Goal: Task Accomplishment & Management: Manage account settings

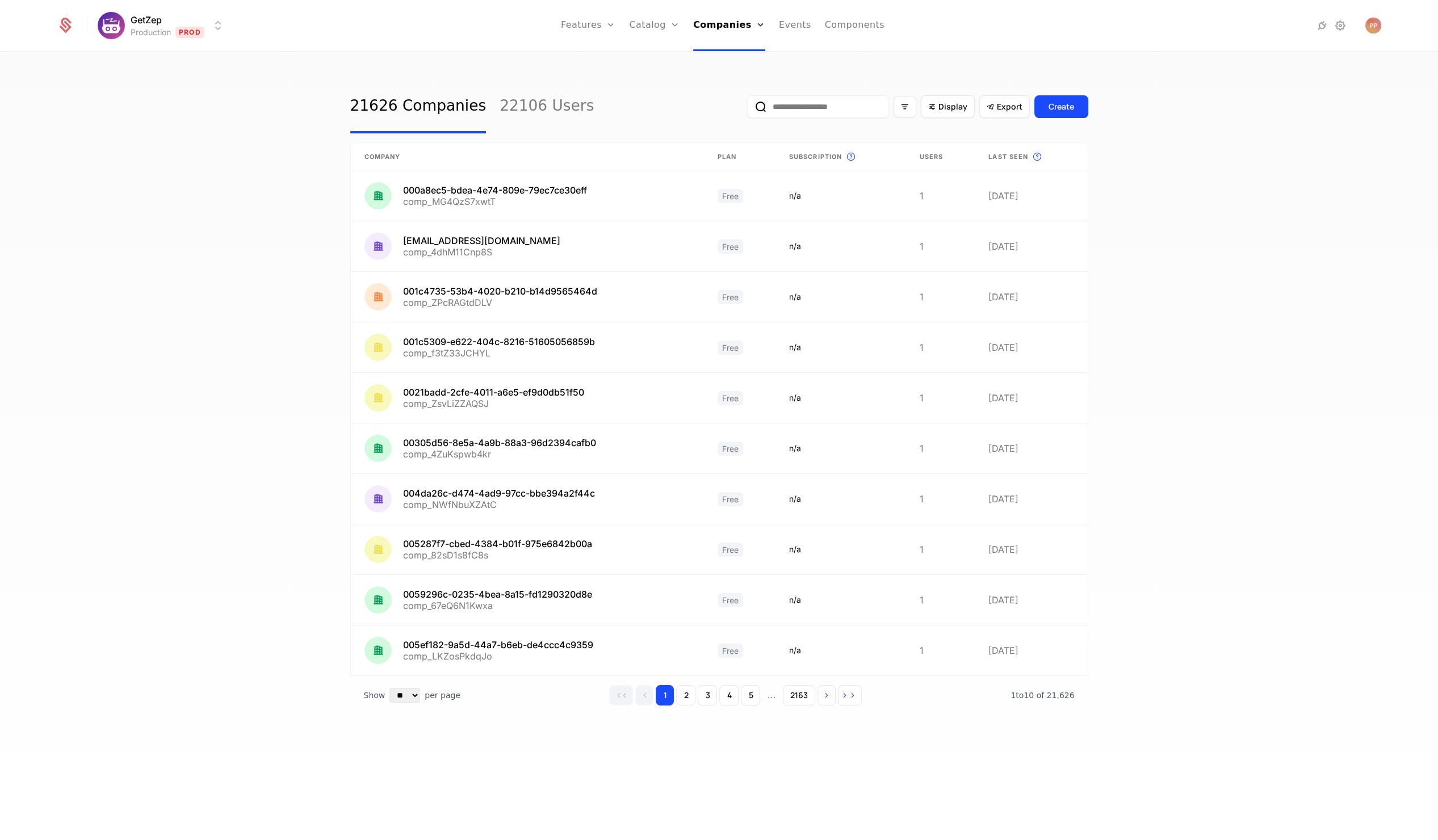
click at [859, 108] on input "email" at bounding box center [818, 106] width 142 height 22
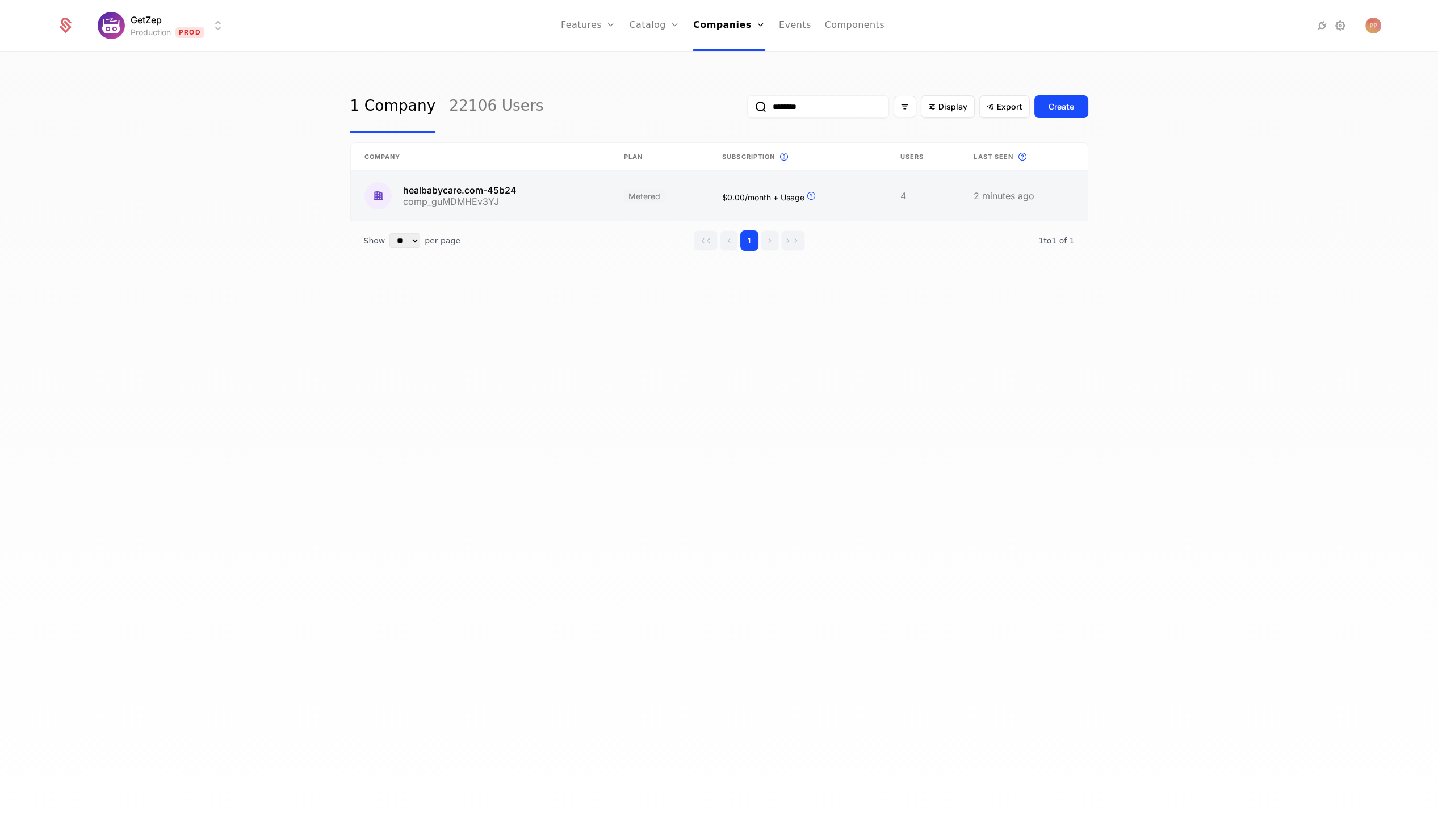
type input "********"
click at [599, 208] on link at bounding box center [480, 196] width 259 height 50
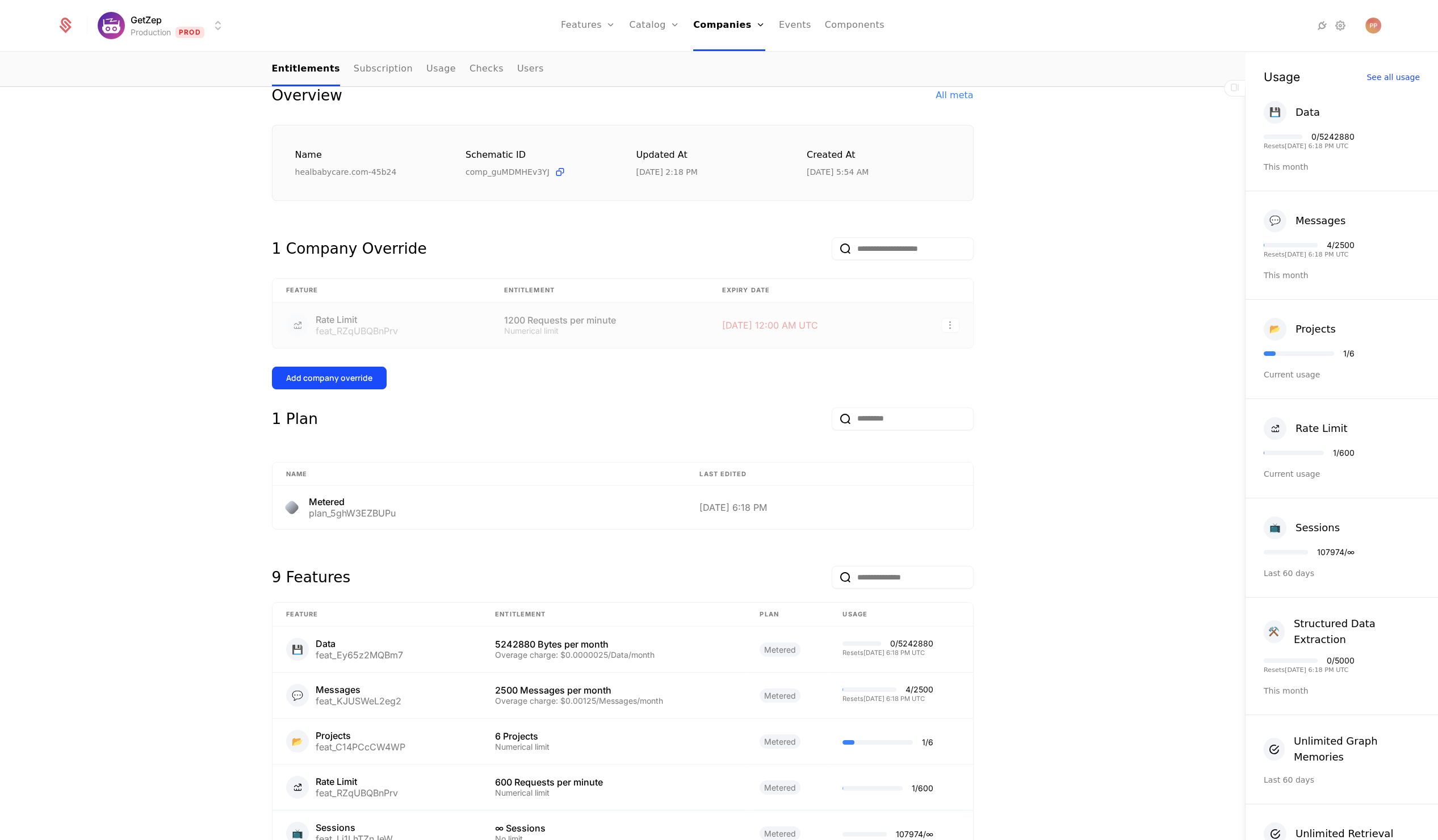
scroll to position [138, 0]
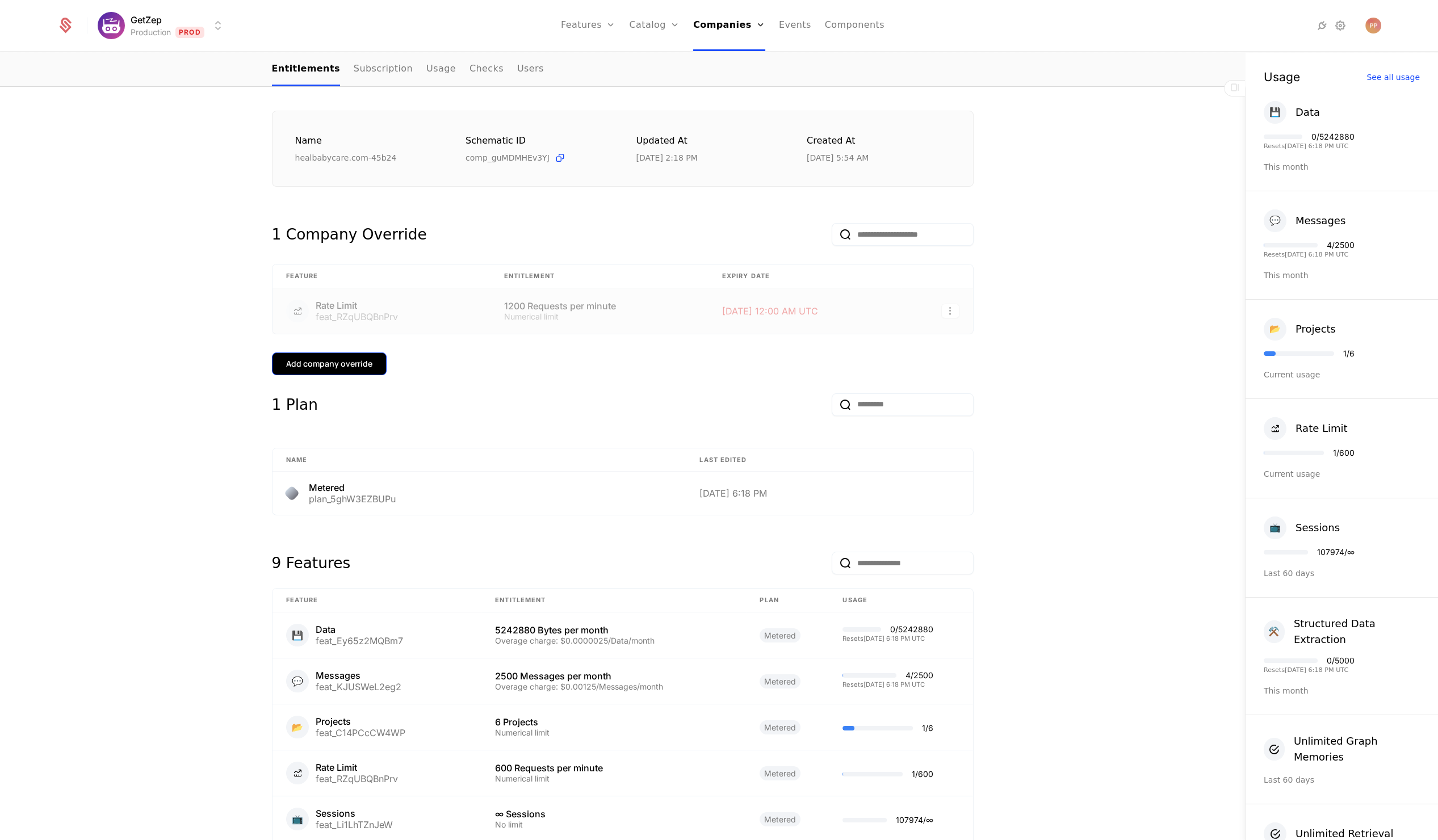
click at [354, 363] on div "Add company override" at bounding box center [329, 363] width 86 height 11
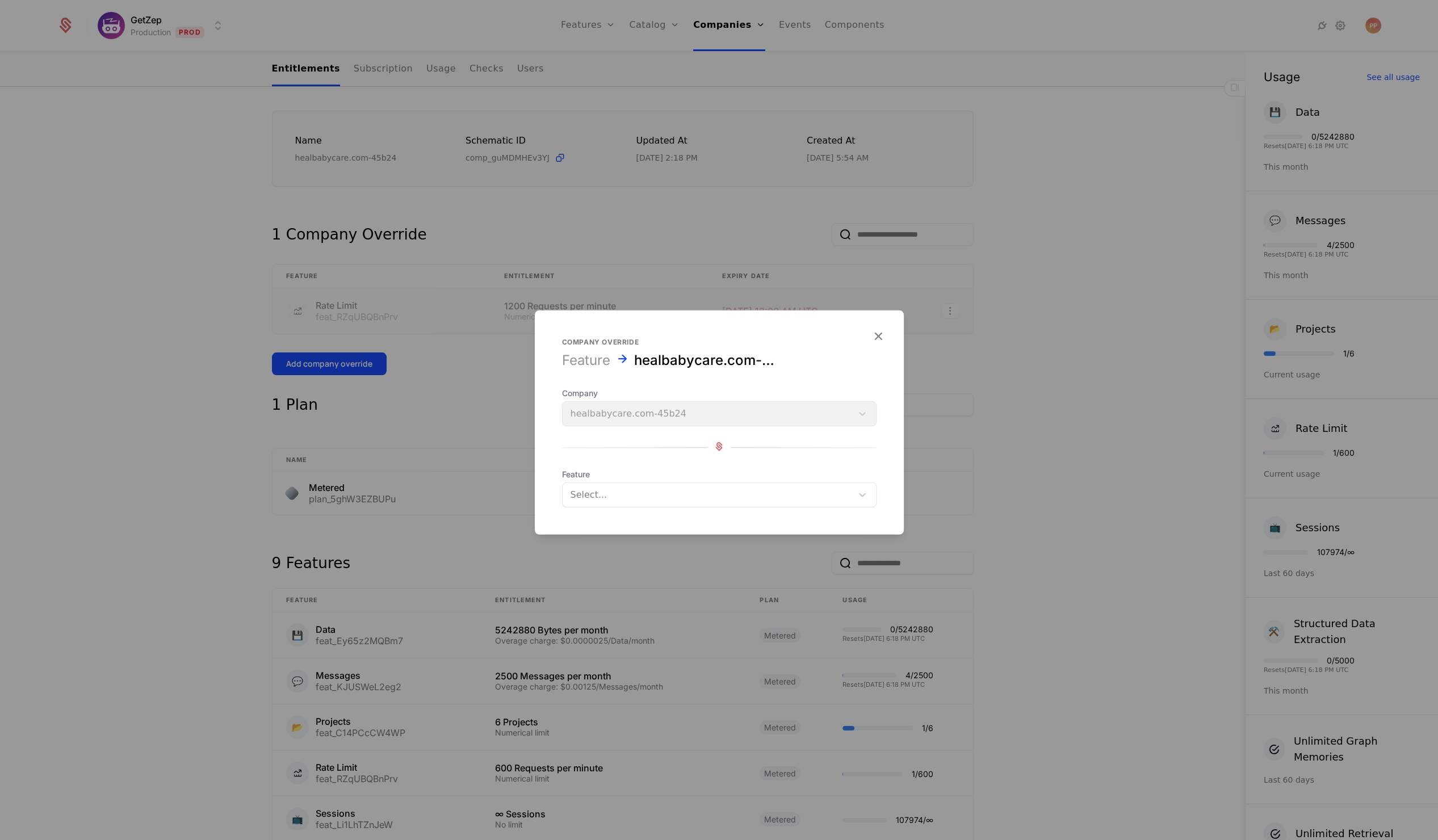
click at [583, 485] on div "Select..." at bounding box center [707, 495] width 290 height 21
type input "*"
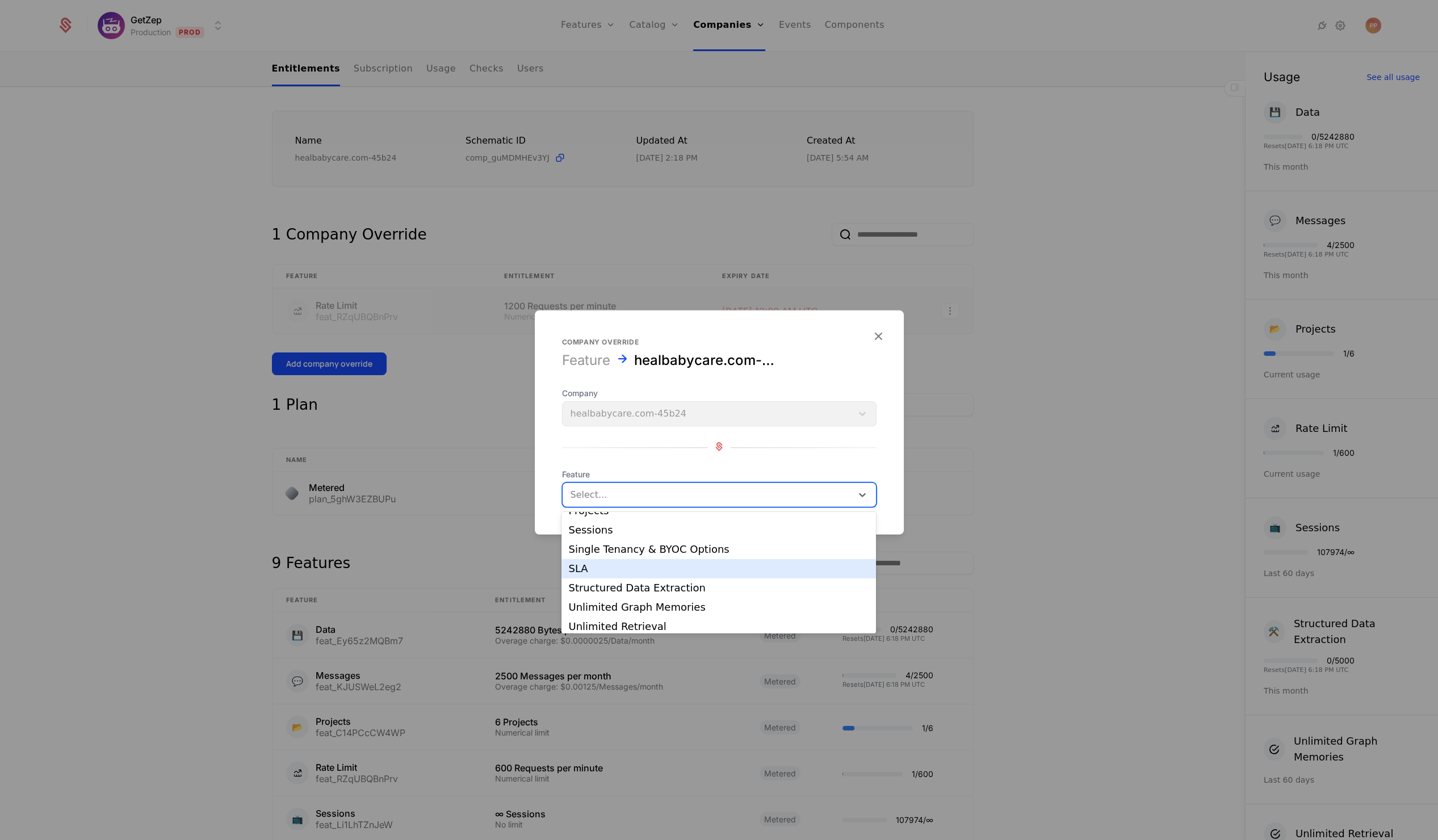
scroll to position [149, 0]
click at [396, 566] on div at bounding box center [719, 420] width 1438 height 840
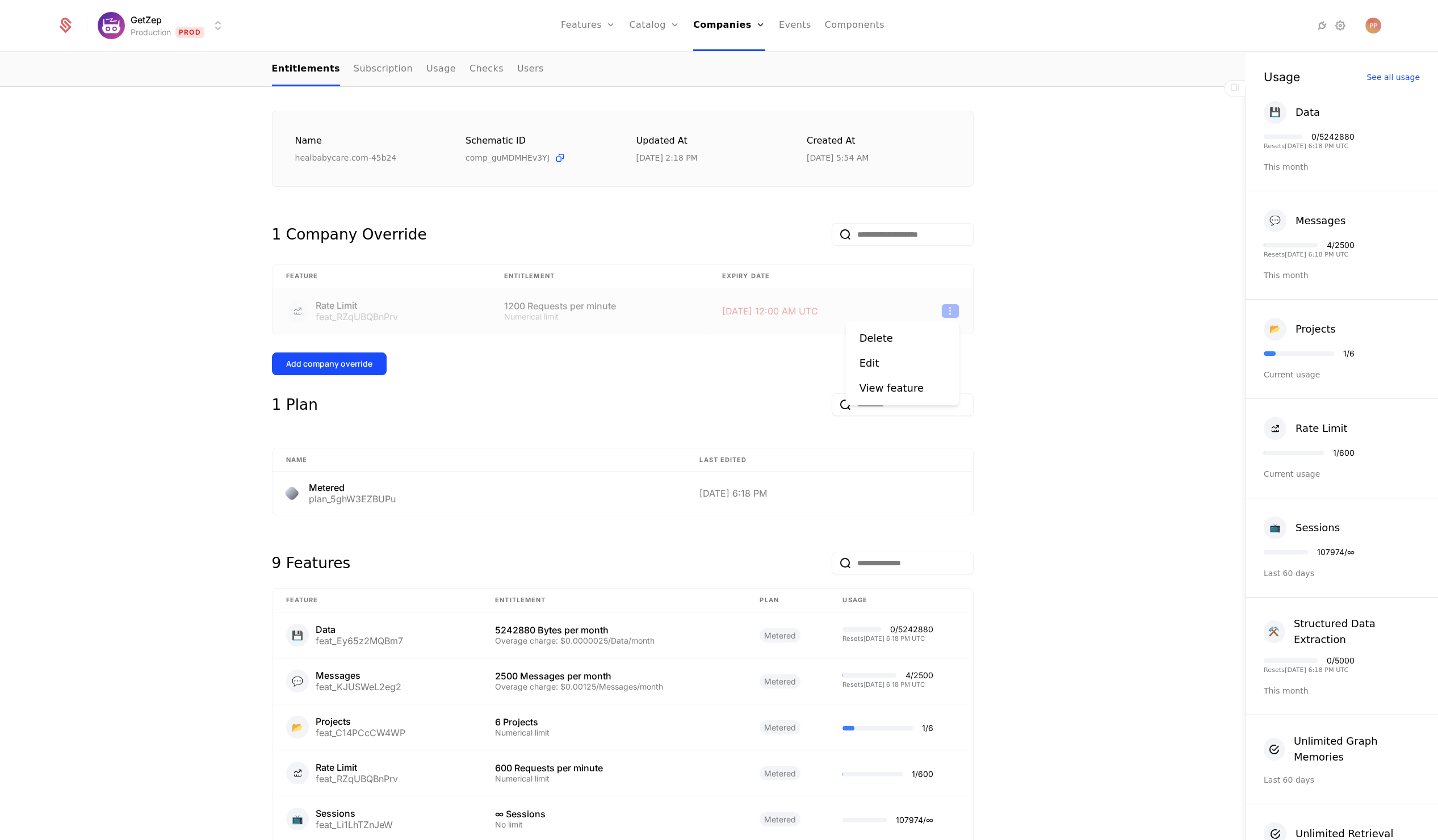
click at [952, 311] on html "GetZep Production Prod Features Features Flags Catalog Plans Add Ons Credits Co…" at bounding box center [719, 420] width 1438 height 840
click at [895, 335] on div "Delete" at bounding box center [880, 338] width 42 height 16
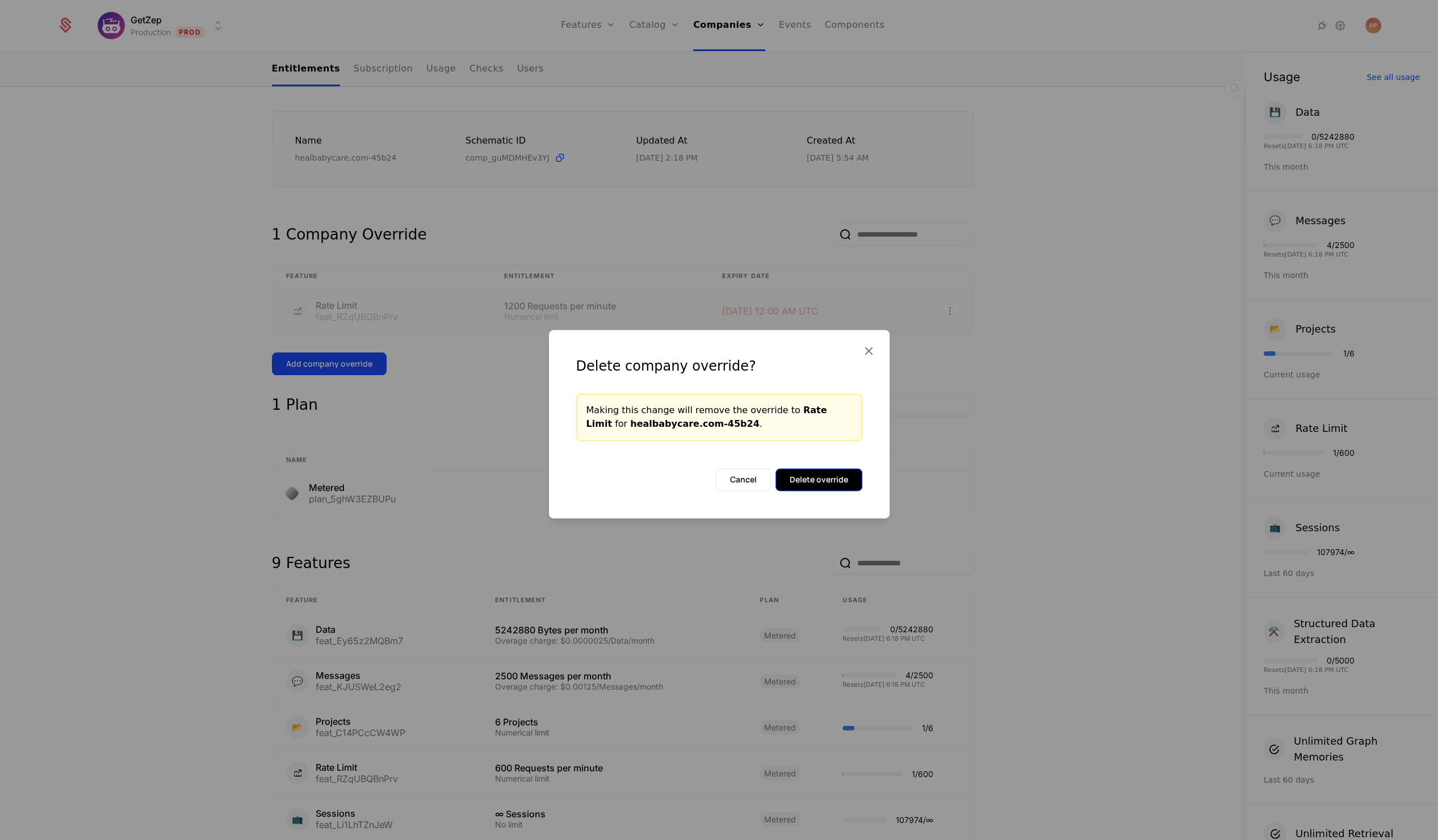
click at [834, 473] on button "Delete override" at bounding box center [818, 480] width 87 height 22
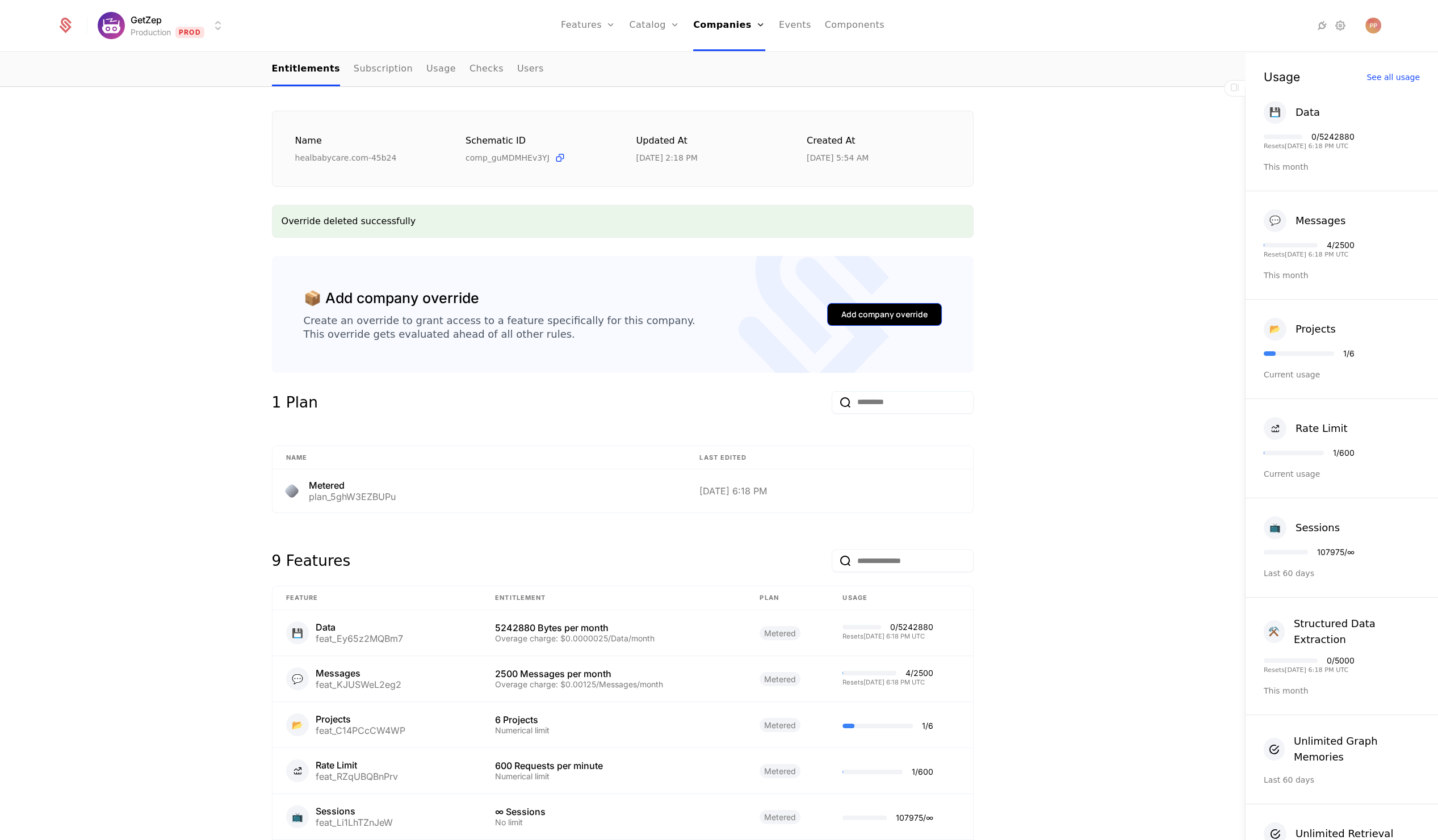
click at [843, 320] on button "Add company override" at bounding box center [884, 314] width 114 height 22
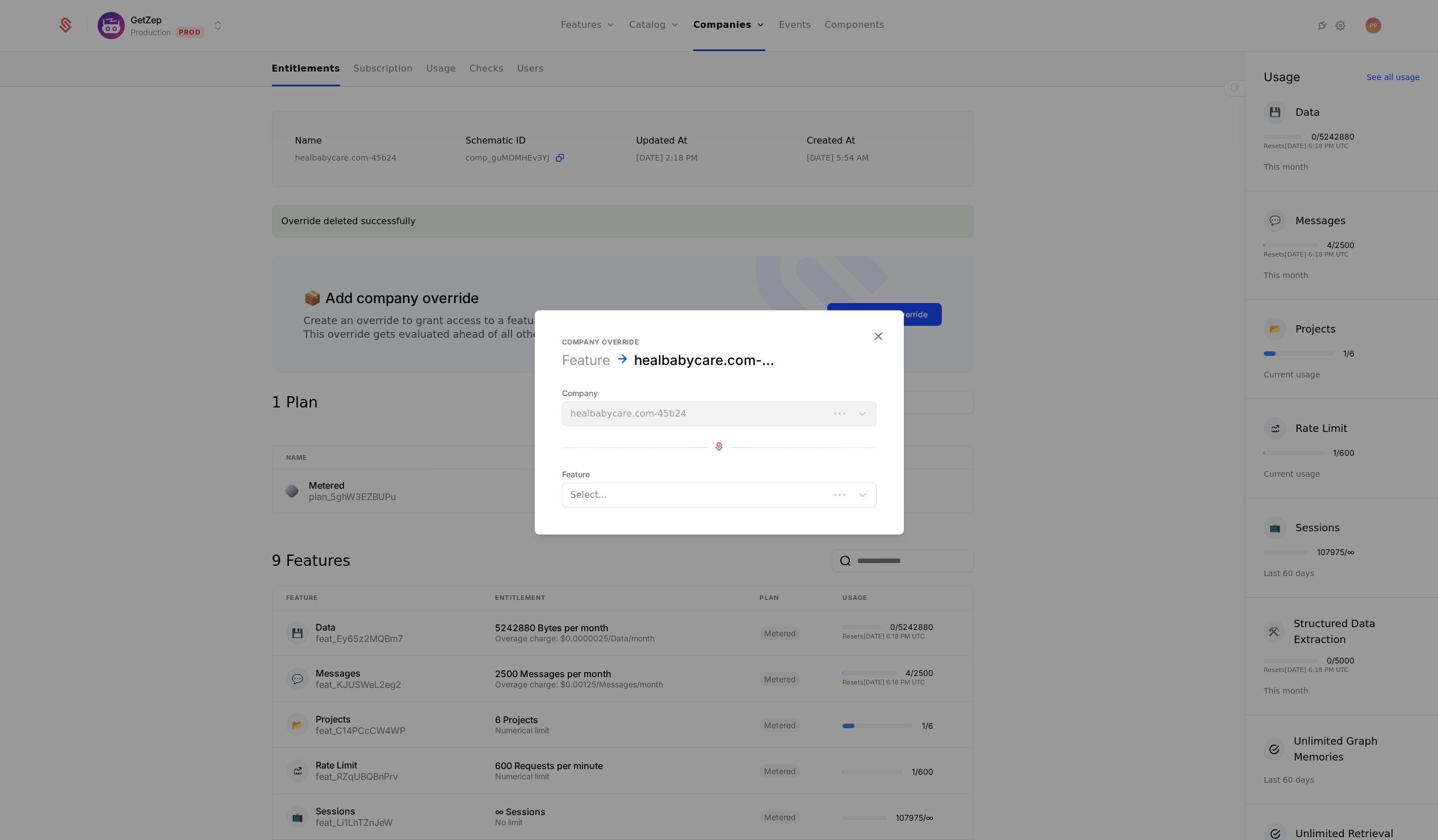
click at [613, 491] on div at bounding box center [695, 495] width 251 height 16
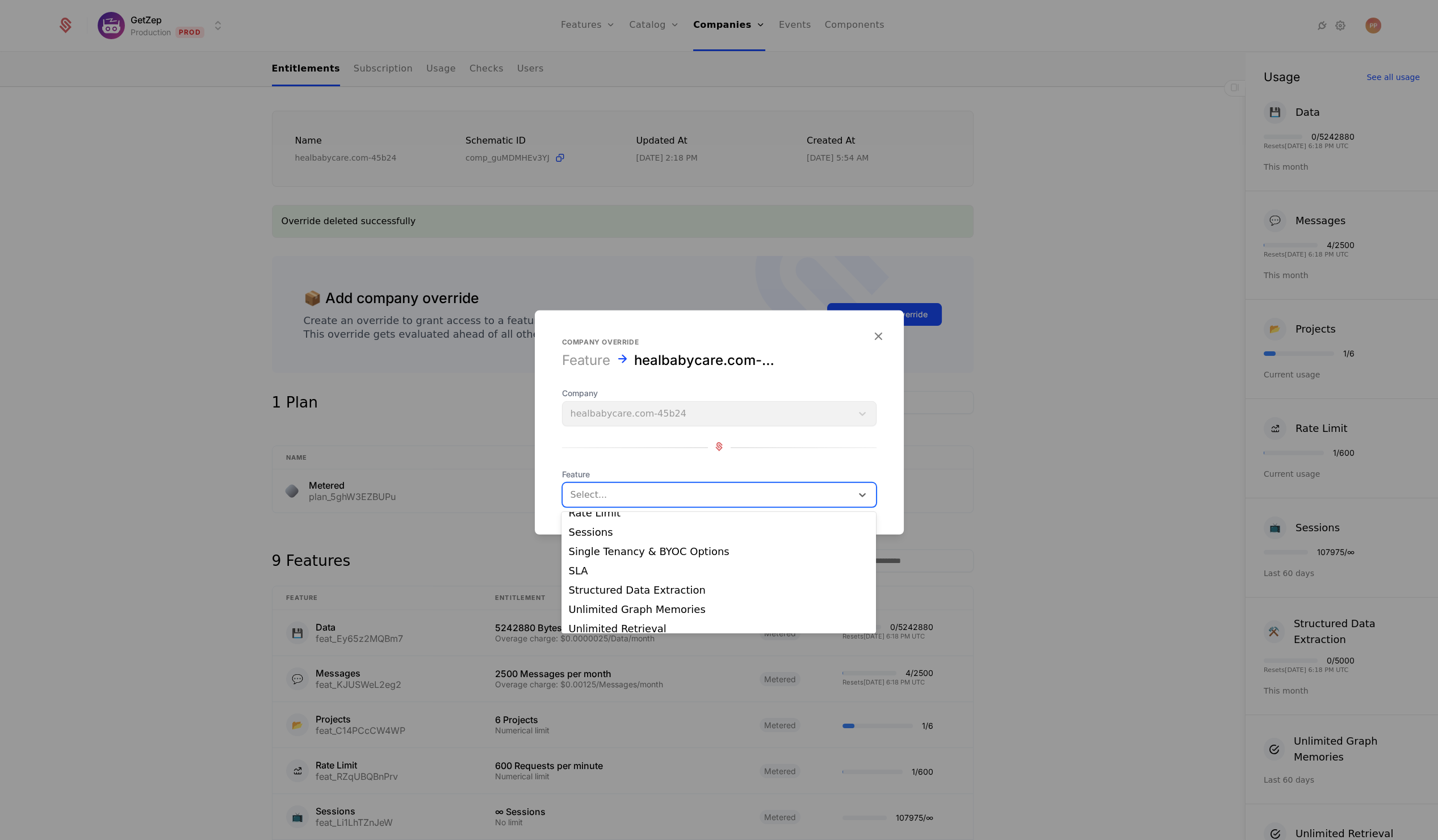
scroll to position [155, 0]
click at [616, 526] on div "Rate Limit" at bounding box center [718, 523] width 301 height 10
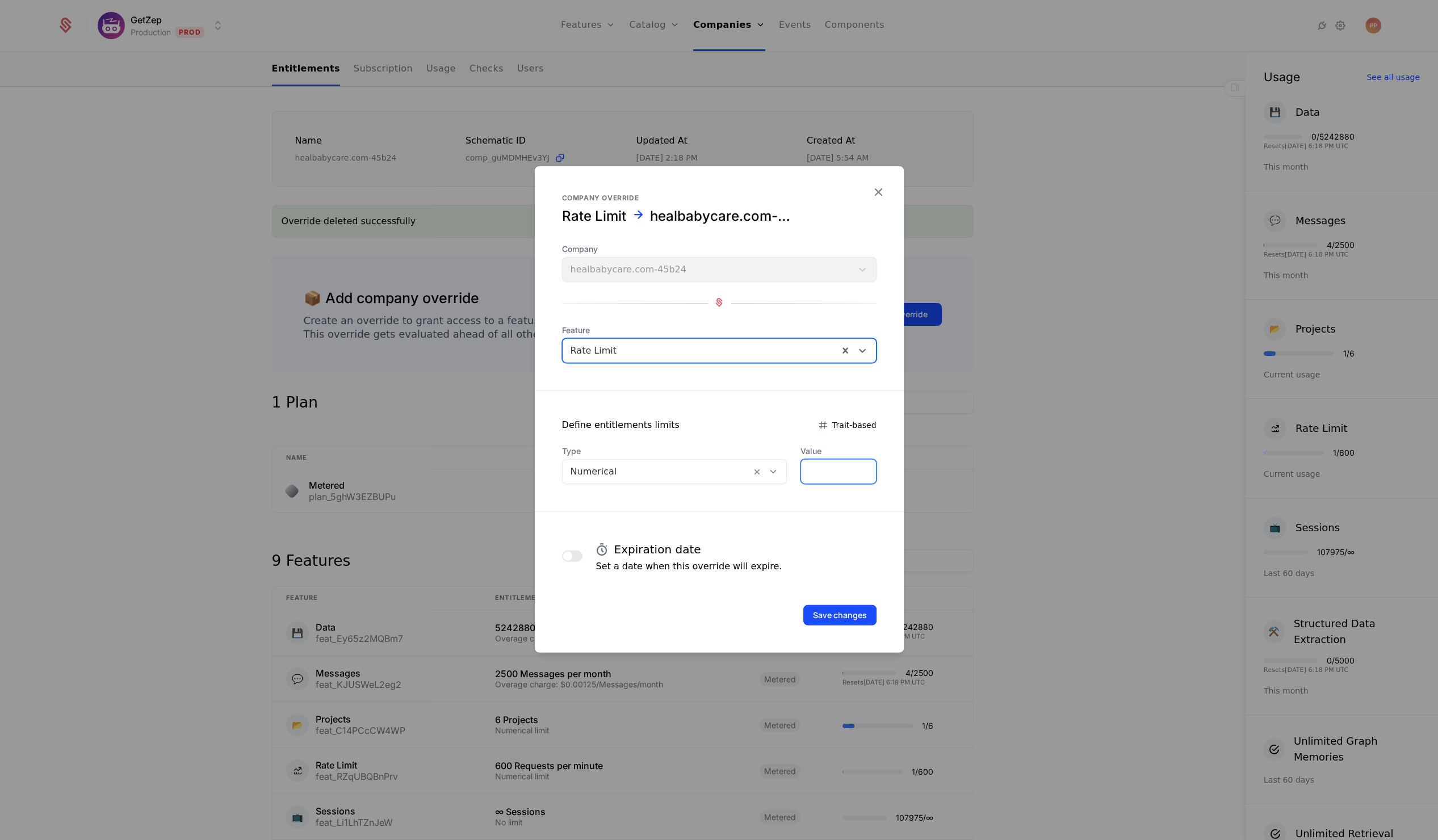
click at [824, 470] on input "*" at bounding box center [838, 472] width 74 height 24
type input "****"
click at [822, 615] on button "Save changes" at bounding box center [839, 615] width 73 height 21
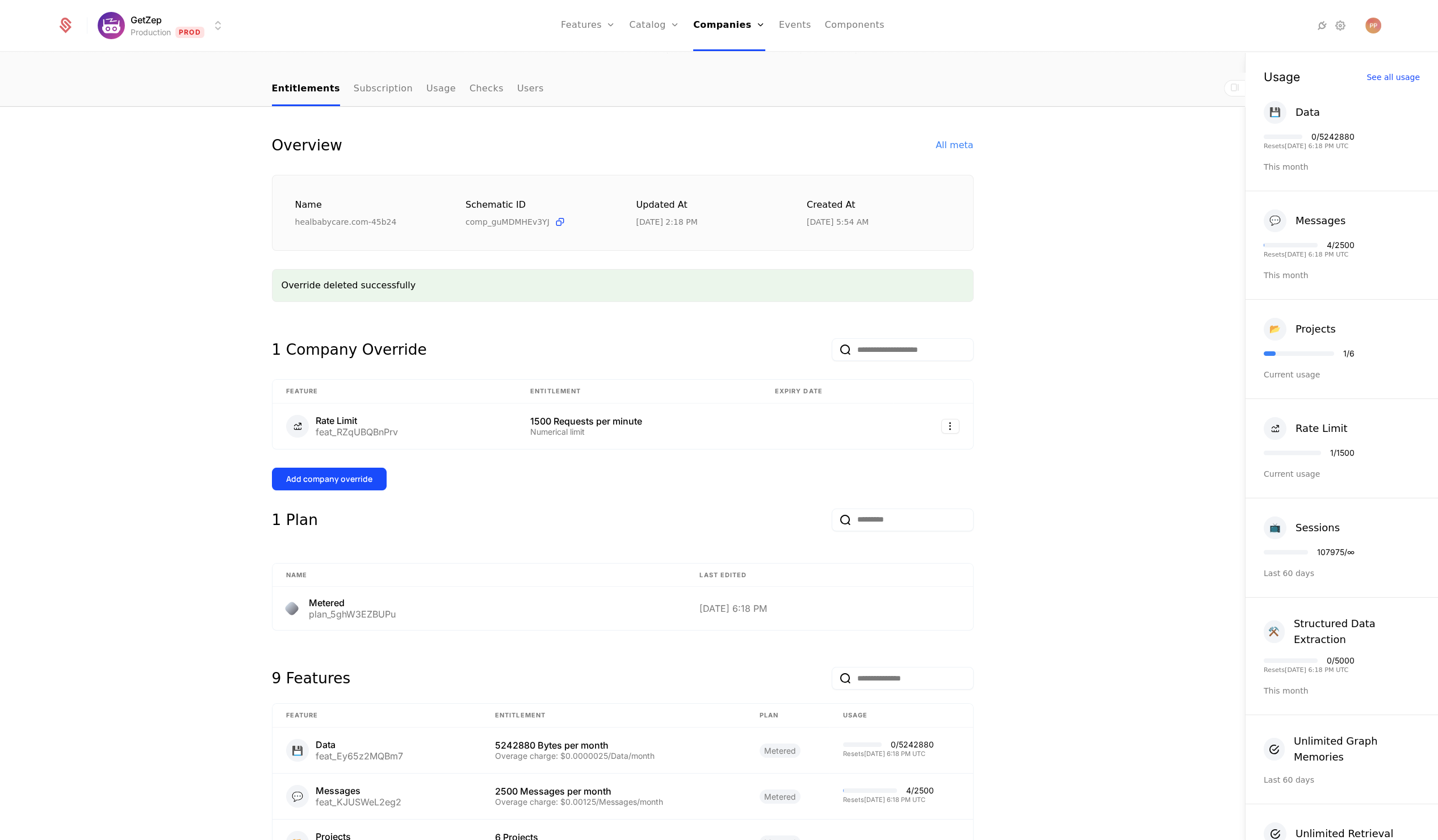
scroll to position [0, 0]
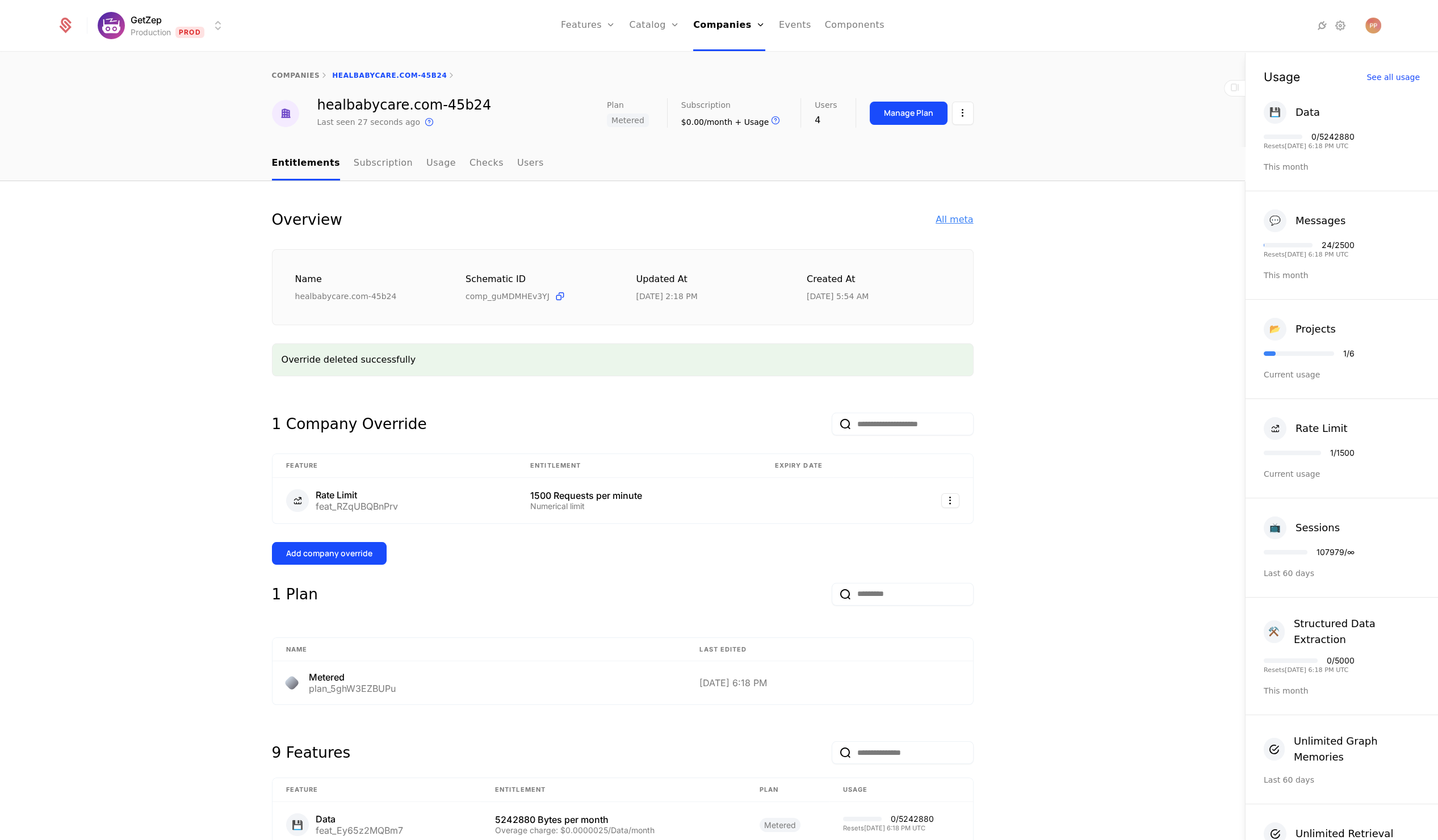
click at [951, 218] on div "All meta" at bounding box center [954, 220] width 38 height 14
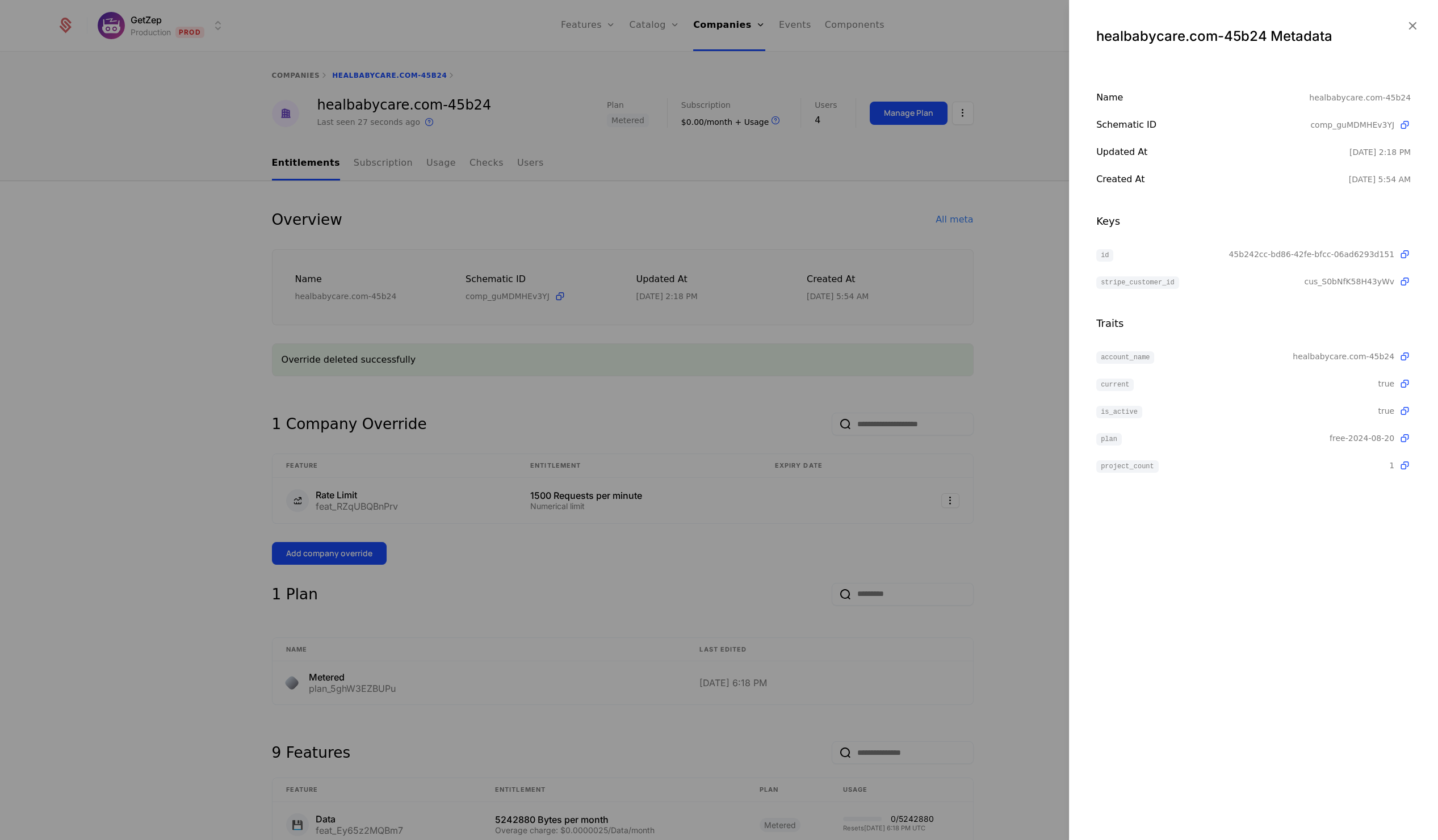
click at [1266, 252] on span "45b242cc-bd86-42fe-bfcc-06ad6293d151" at bounding box center [1311, 254] width 166 height 11
copy span "45b242cc-bd86-42fe-bfcc-06ad6293d151"
click at [812, 222] on div at bounding box center [719, 420] width 1438 height 840
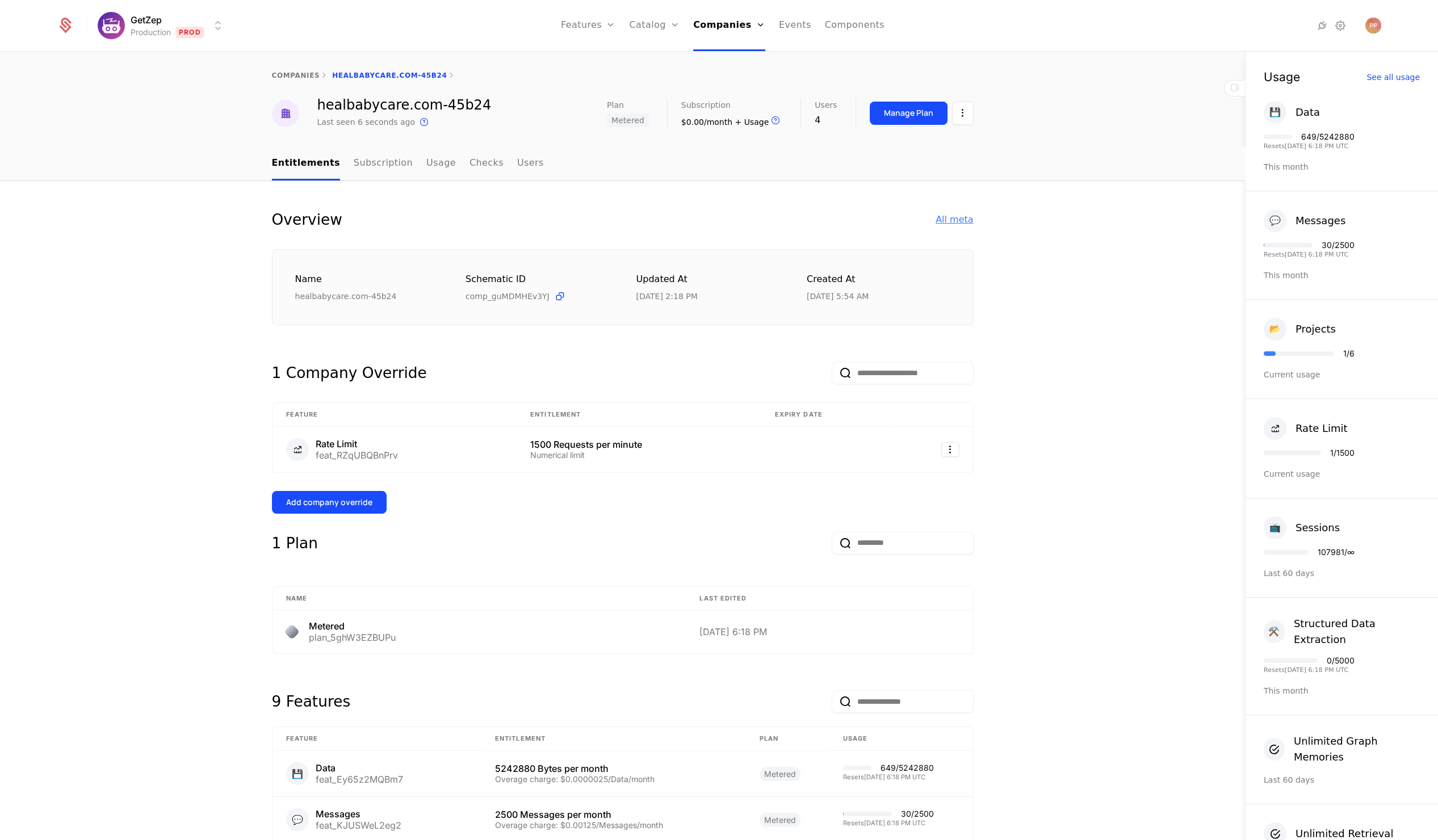
click at [947, 220] on div "All meta" at bounding box center [954, 220] width 38 height 14
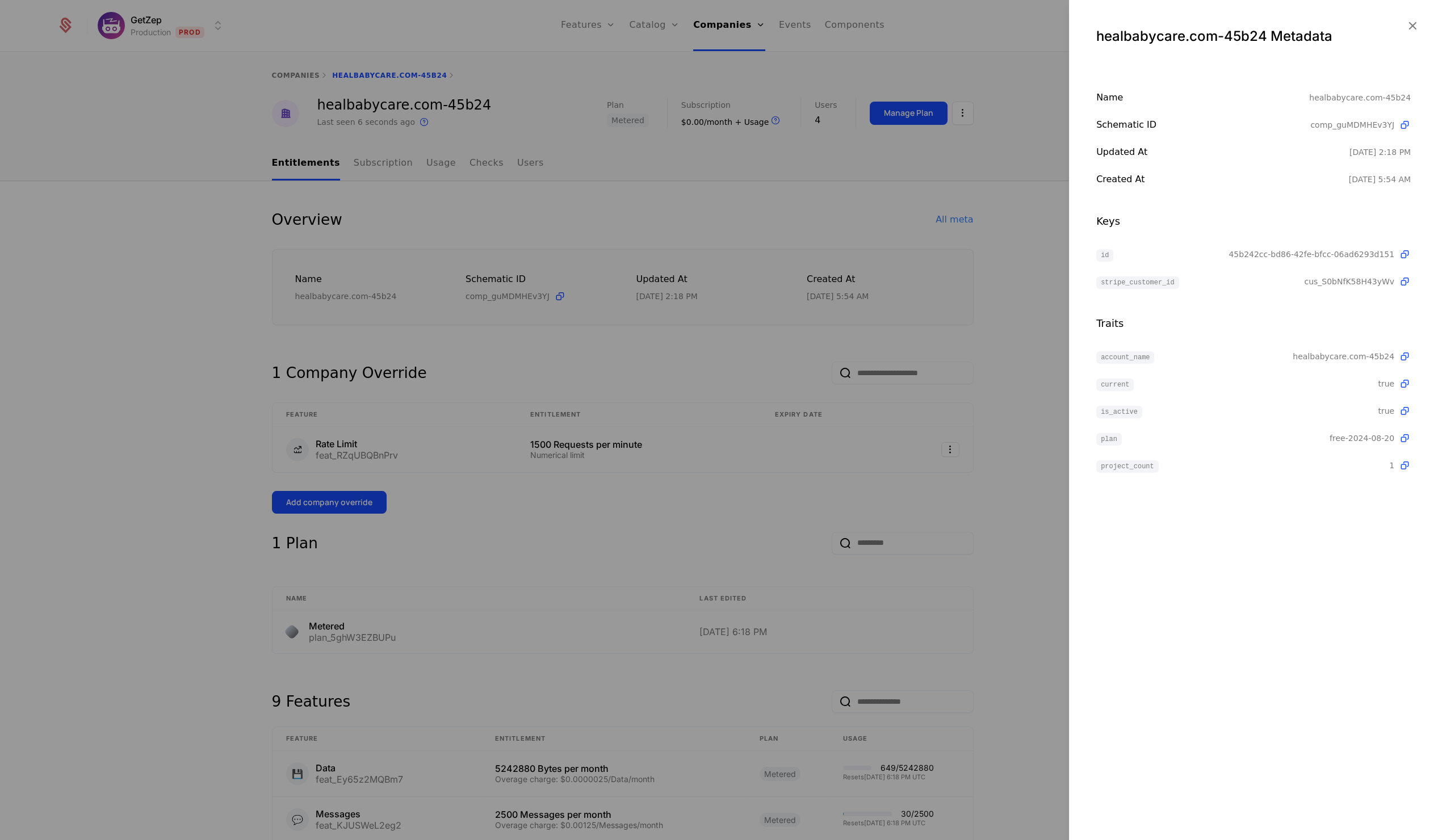
click at [1330, 282] on span "cus_S0bNfK58H43yWv" at bounding box center [1349, 281] width 90 height 11
copy span "cus_S0bNfK58H43yWv"
